Goal: Task Accomplishment & Management: Complete application form

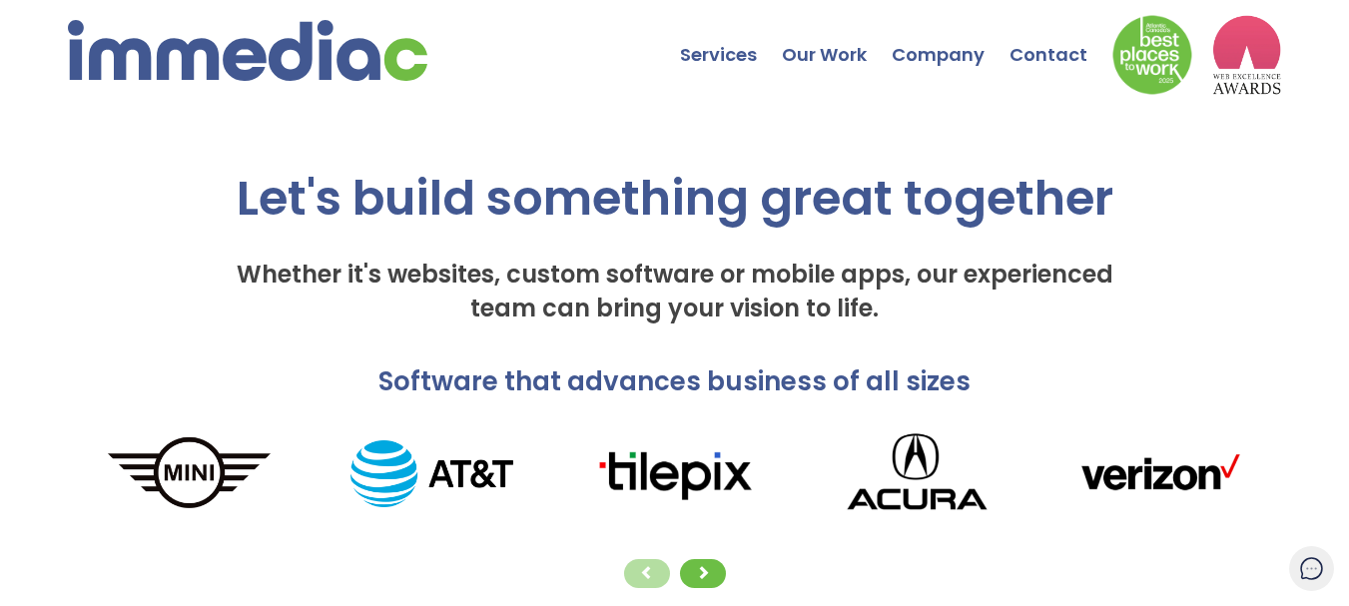
click at [1053, 47] on link "Contact" at bounding box center [1060, 40] width 103 height 70
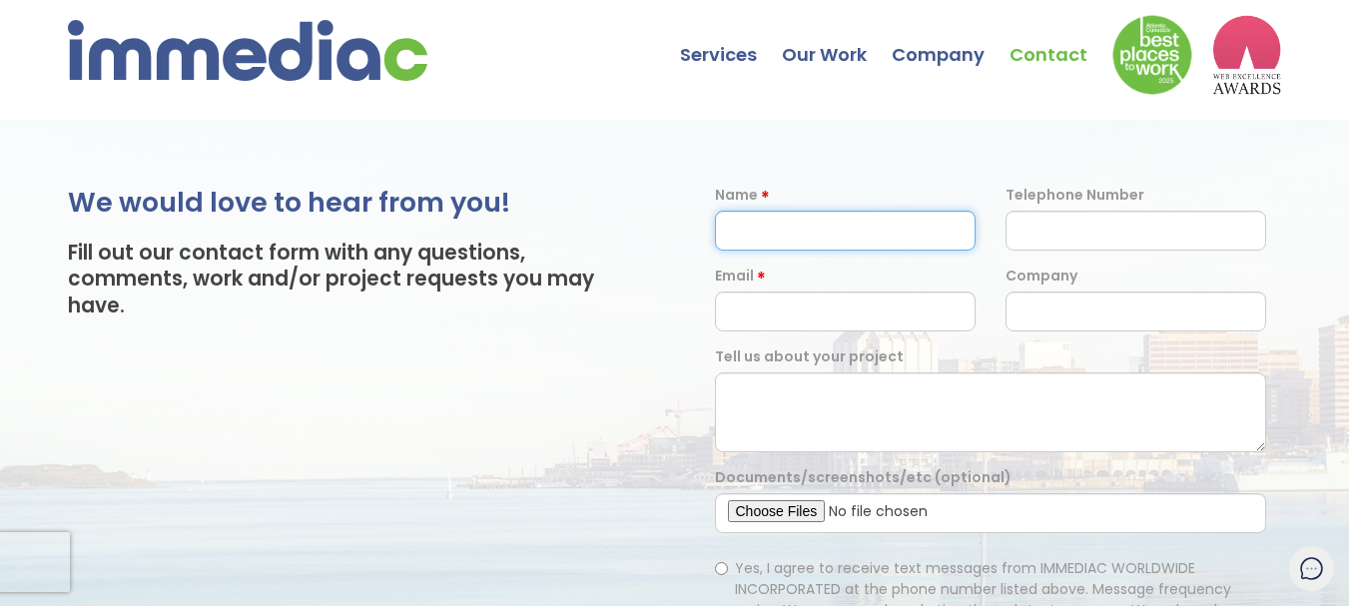
click at [775, 225] on input "text" at bounding box center [845, 231] width 261 height 40
type input "Aaron Marty"
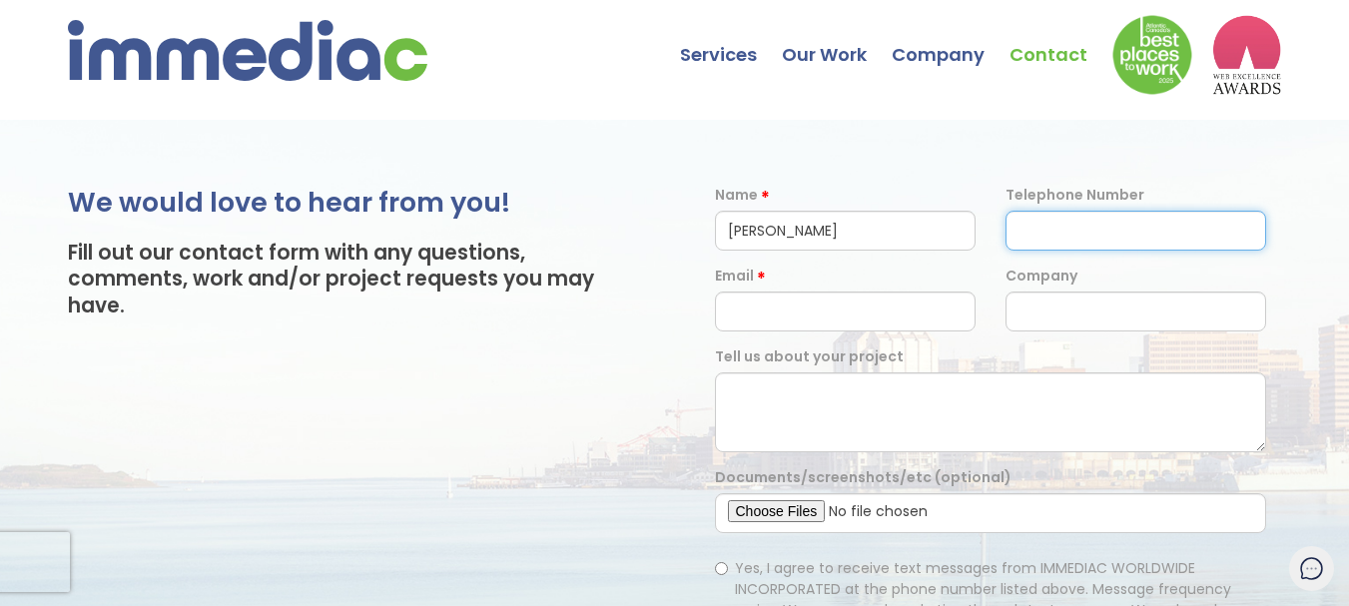
type input "3477633111"
type input "aaron@aaronmarty.com"
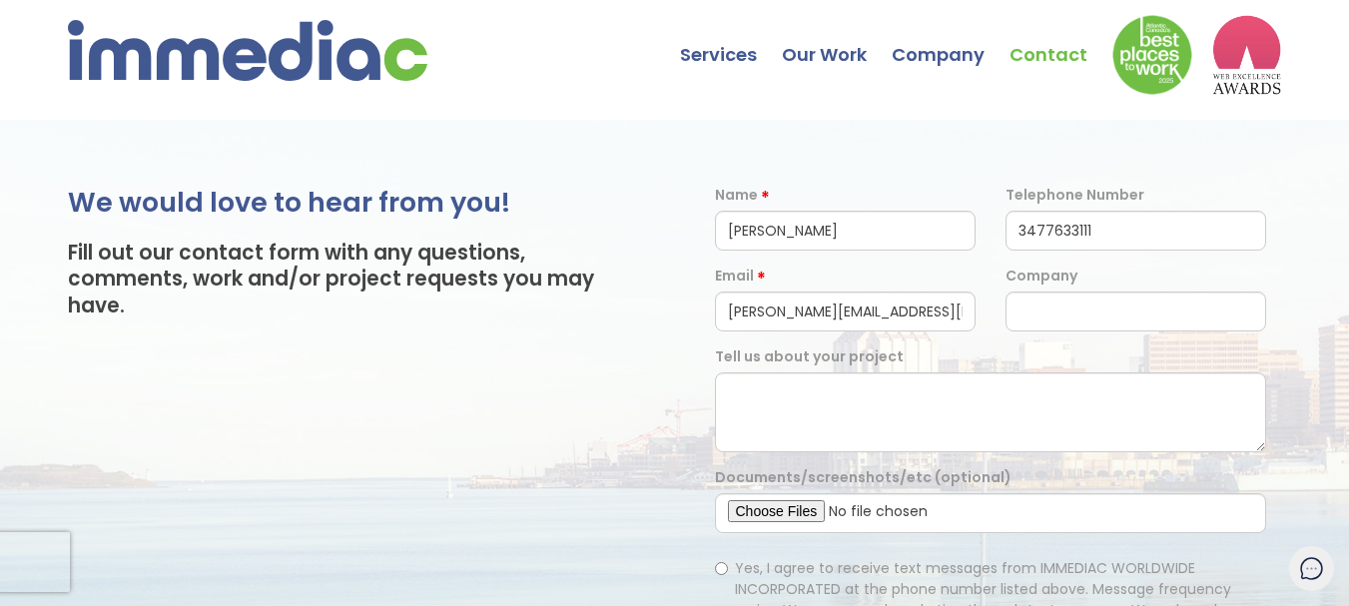
type input "Web Developer"
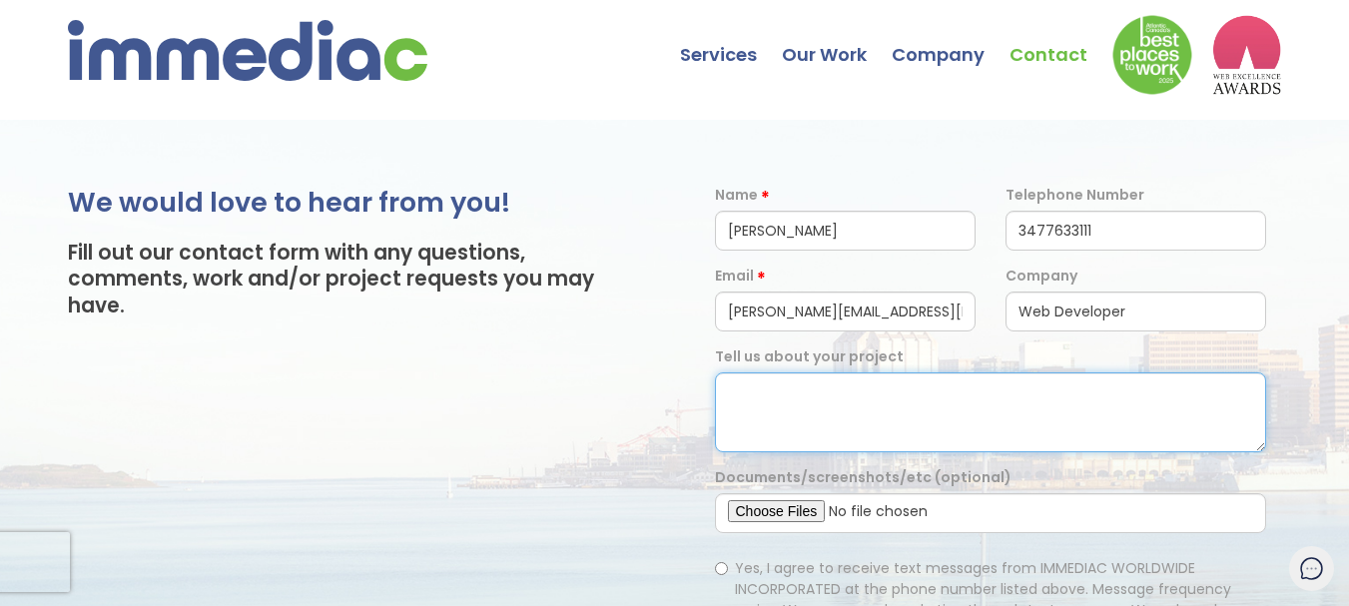
click at [805, 402] on textarea at bounding box center [991, 412] width 552 height 80
paste textarea "Hi, I’m Aaron Marty, a Web Designer with over 10 years of experience, specializ…"
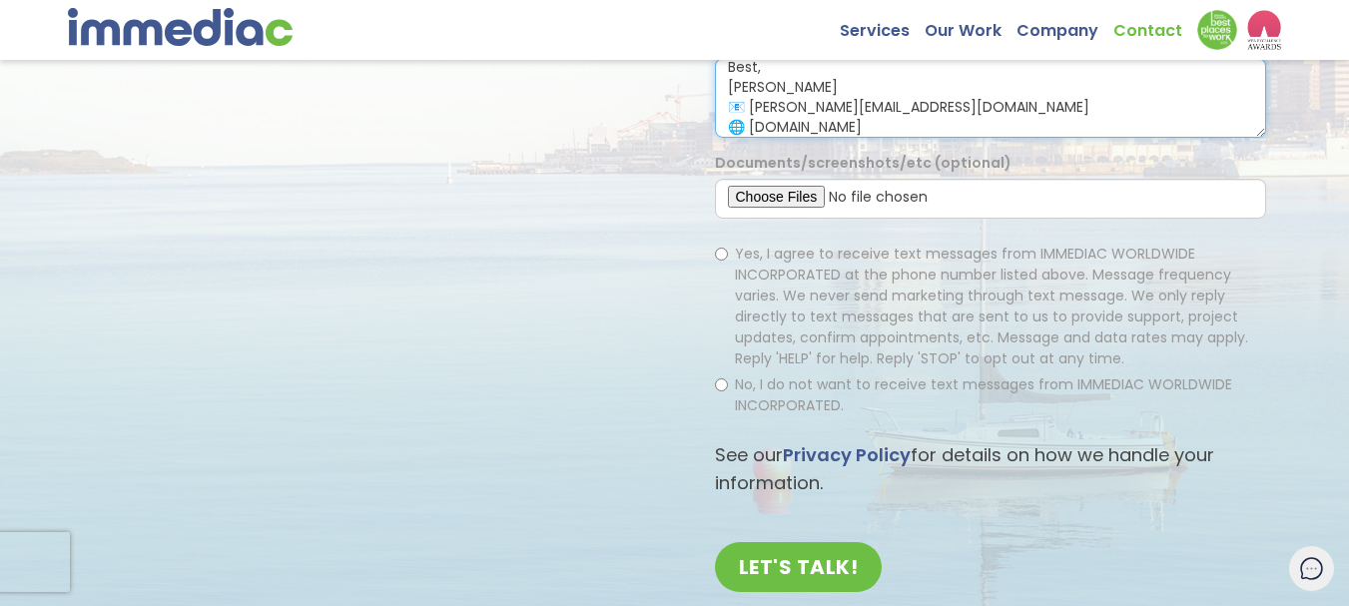
scroll to position [332, 0]
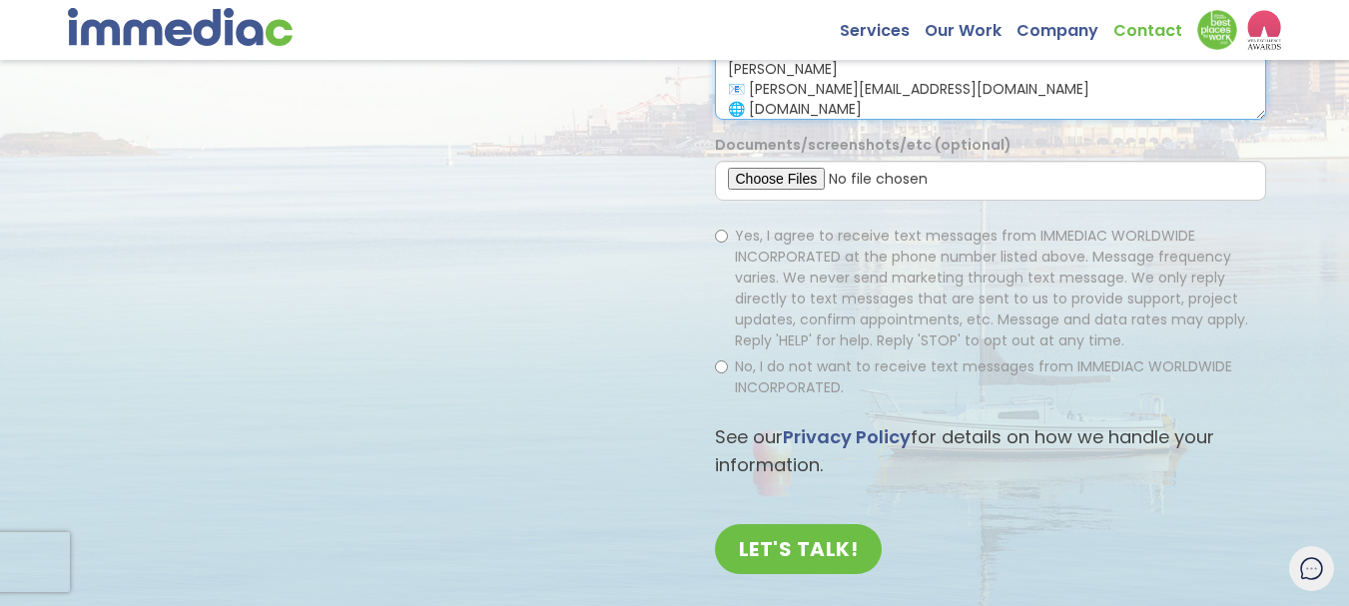
type textarea "Hi, I’m Aaron Marty, a Web Designer with over 10 years of experience, specializ…"
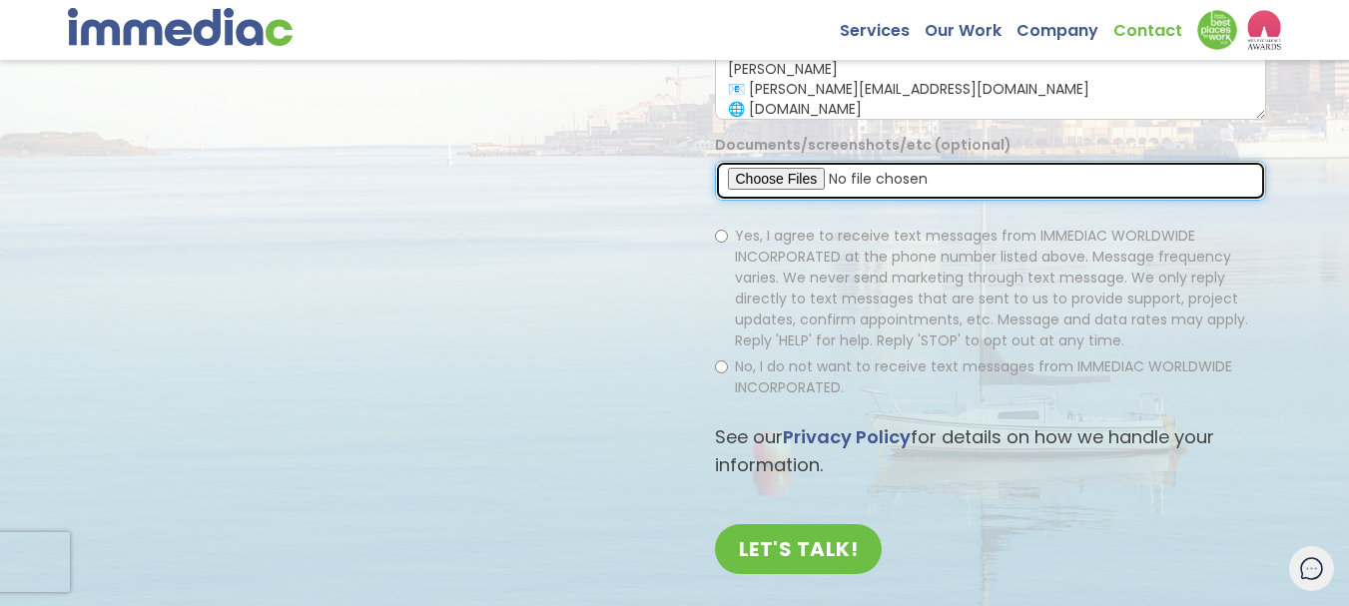
click at [780, 165] on input "file" at bounding box center [991, 181] width 552 height 40
type input "C:\fakepath\Aaron Marty.pdf"
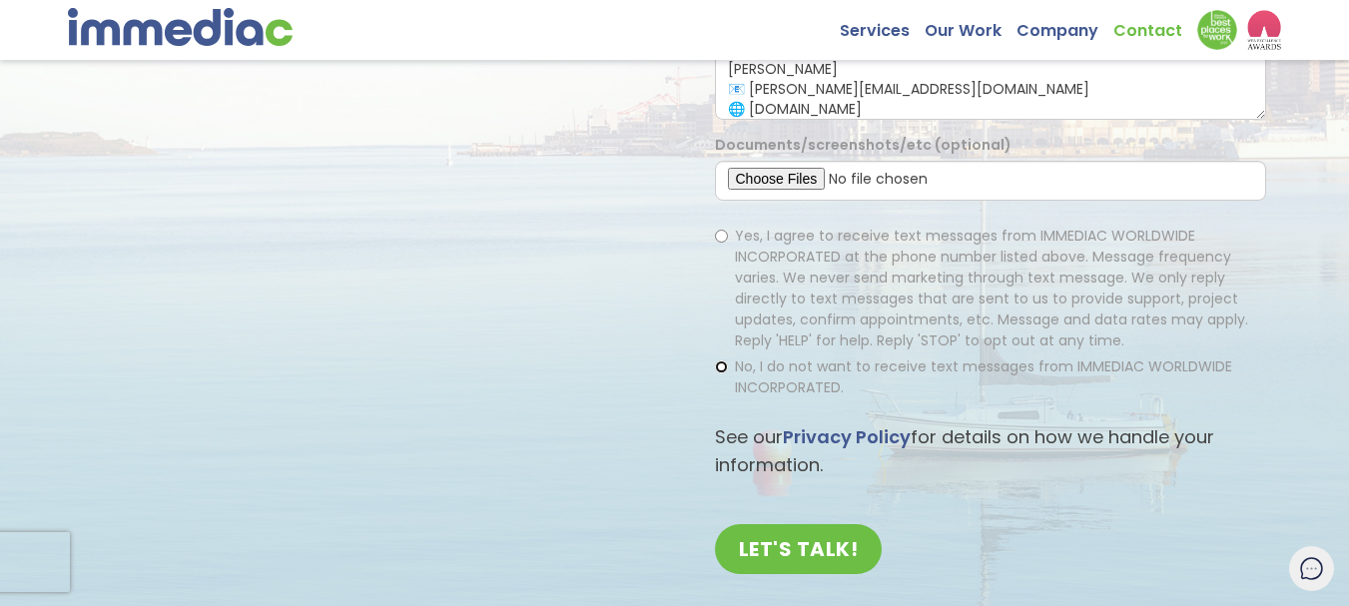
click at [716, 367] on input "No, I do not want to receive text messages from IMMEDIAC WORLDWIDE INCORPORATED." at bounding box center [721, 366] width 13 height 13
radio input "true"
click at [781, 553] on input "LET'S TALK!" at bounding box center [799, 549] width 168 height 50
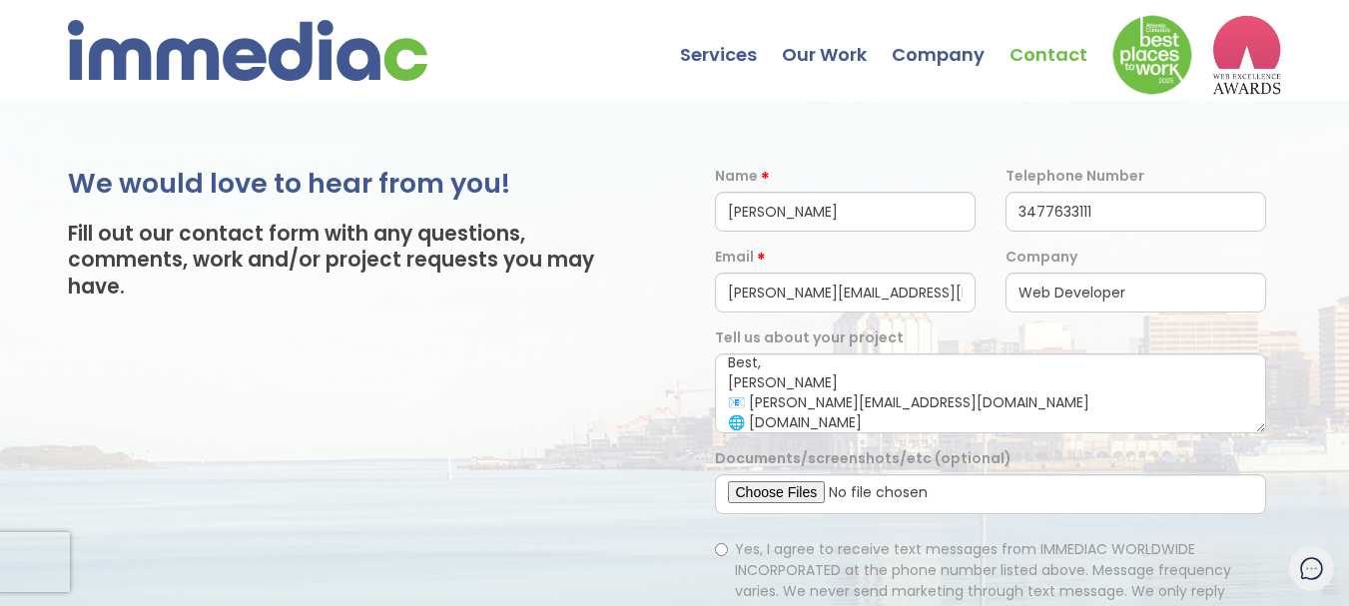
scroll to position [0, 0]
